Goal: Task Accomplishment & Management: Use online tool/utility

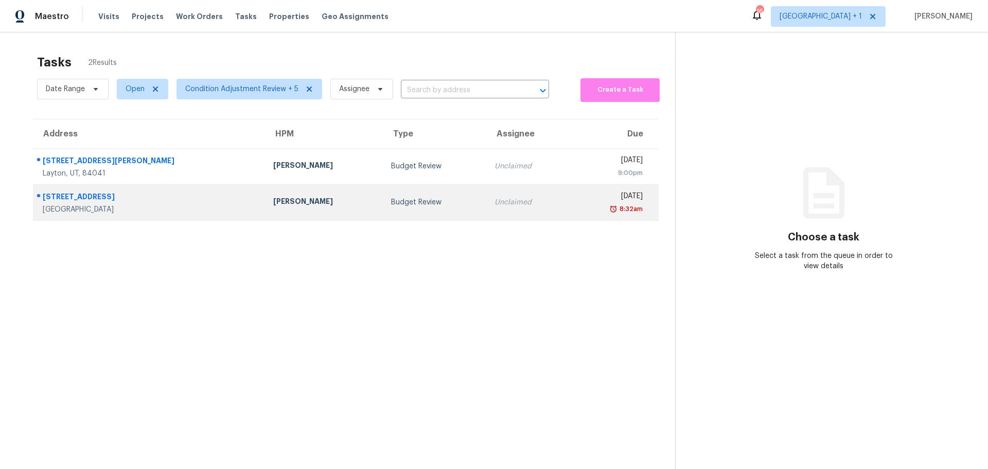
click at [130, 204] on div "[GEOGRAPHIC_DATA]" at bounding box center [150, 209] width 214 height 10
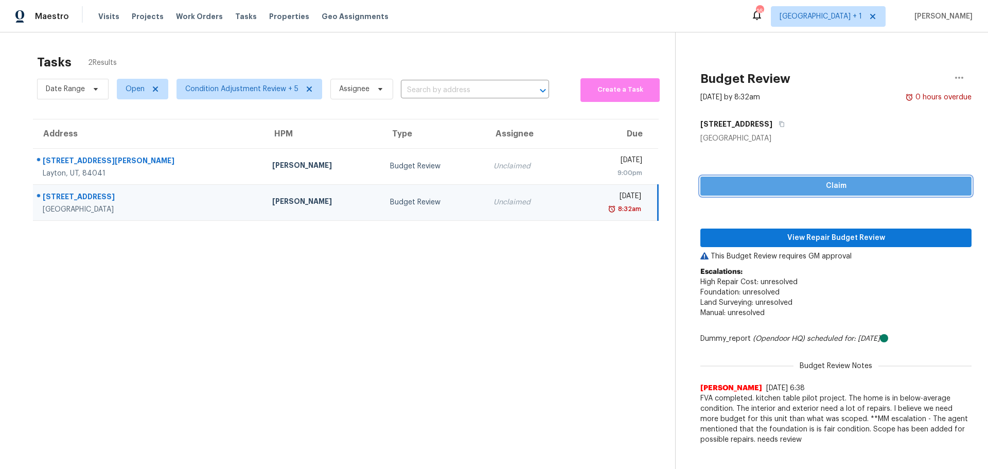
drag, startPoint x: 810, startPoint y: 186, endPoint x: 731, endPoint y: 165, distance: 82.0
click at [810, 186] on span "Claim" at bounding box center [836, 186] width 255 height 13
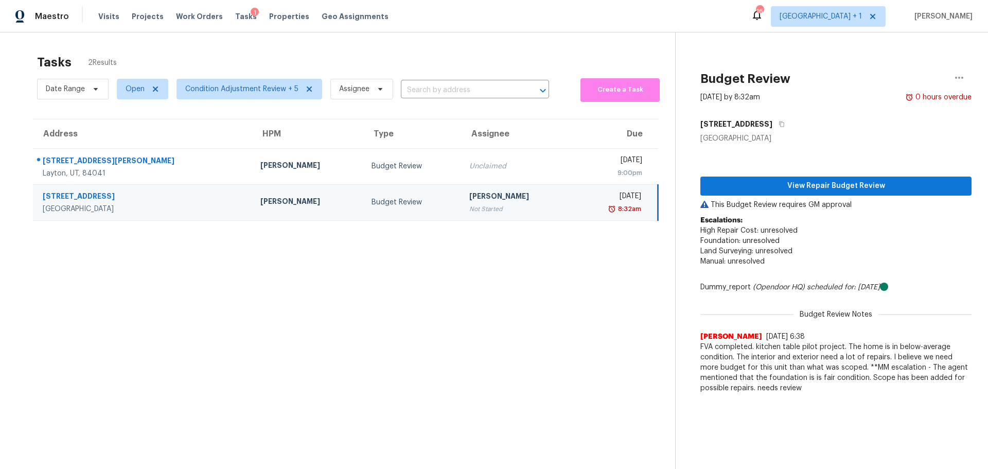
click at [840, 235] on p "Escalations: High Repair Cost: unresolved Foundation: unresolved Land Surveying…" at bounding box center [835, 246] width 271 height 62
click at [841, 189] on span "View Repair Budget Review" at bounding box center [836, 186] width 255 height 13
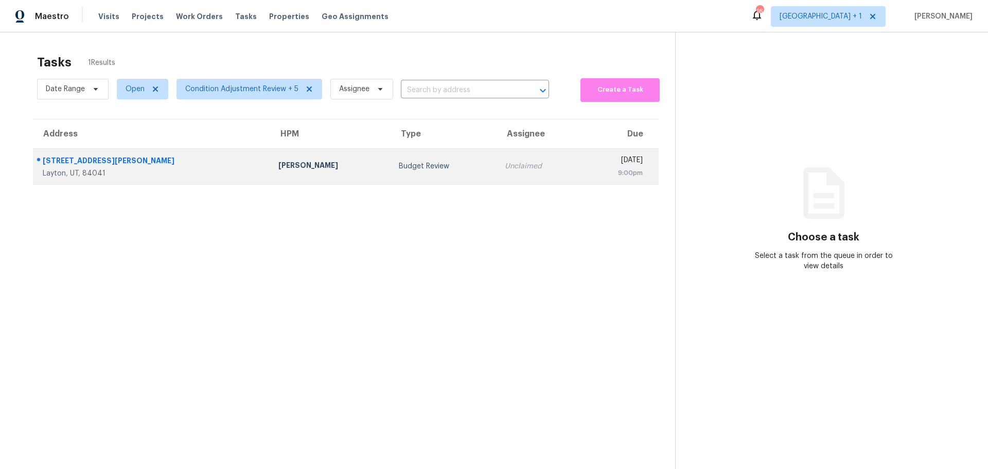
click at [399, 166] on div "Budget Review" at bounding box center [444, 166] width 90 height 10
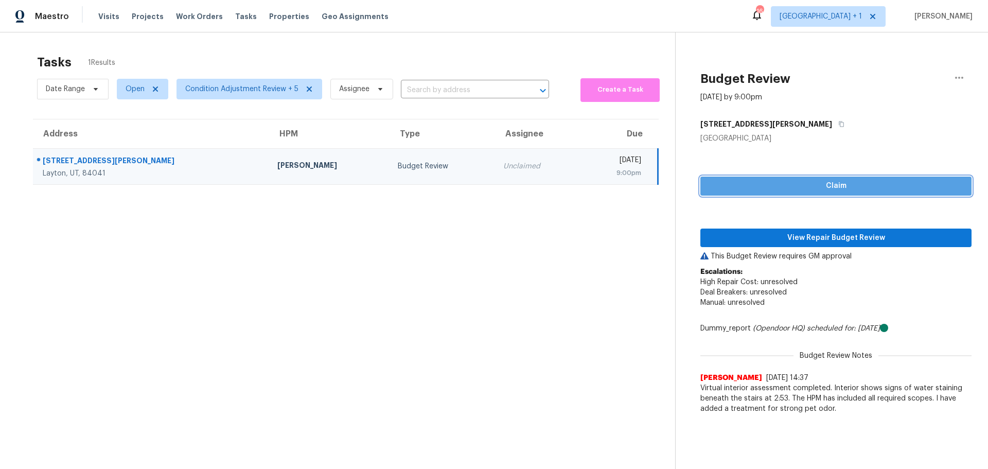
click at [787, 188] on span "Claim" at bounding box center [836, 186] width 255 height 13
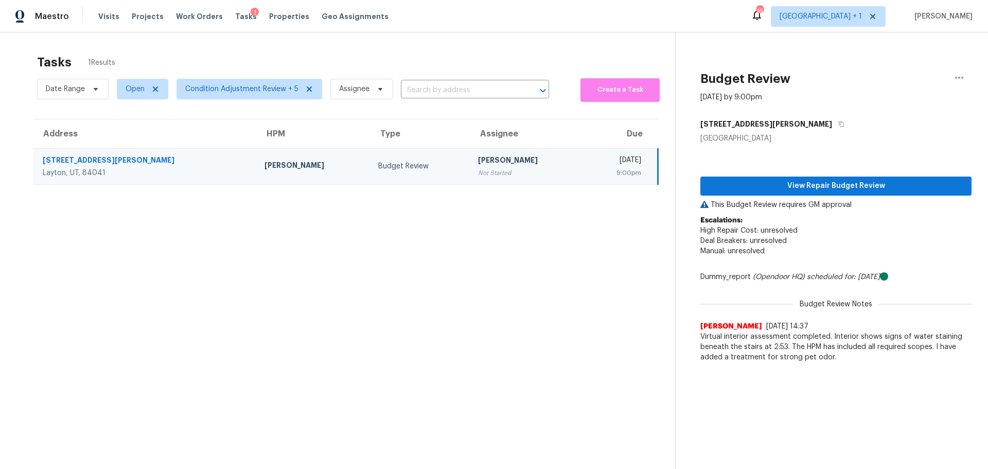
click at [790, 234] on p "Escalations: High Repair Cost: unresolved Deal Breakers: unresolved Manual: unr…" at bounding box center [835, 240] width 271 height 51
click at [803, 184] on span "View Repair Budget Review" at bounding box center [836, 186] width 255 height 13
